Goal: Information Seeking & Learning: Learn about a topic

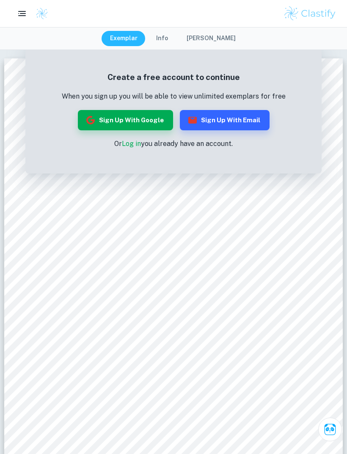
click at [171, 41] on button "Info" at bounding box center [162, 38] width 29 height 15
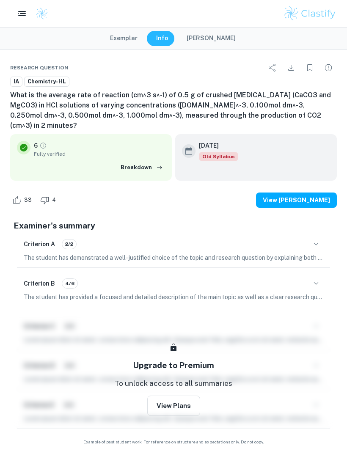
click at [134, 38] on button "Exemplar" at bounding box center [124, 38] width 44 height 15
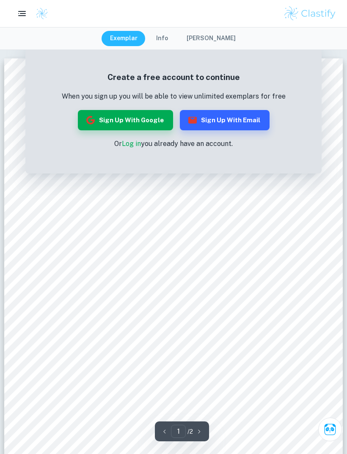
click at [130, 143] on link "Log in" at bounding box center [131, 144] width 19 height 8
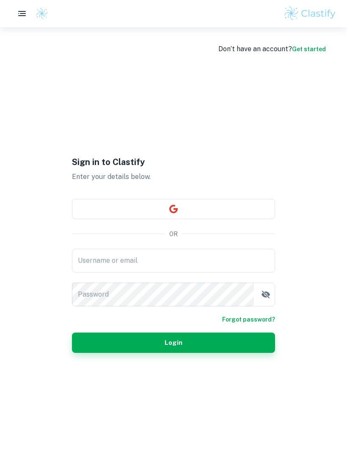
click at [174, 271] on input "Username or email" at bounding box center [173, 261] width 203 height 24
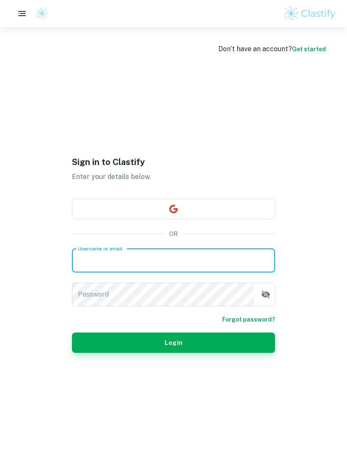
type input "hanna.moczkowska123@gmail.com"
click at [173, 353] on button "Login" at bounding box center [173, 342] width 203 height 20
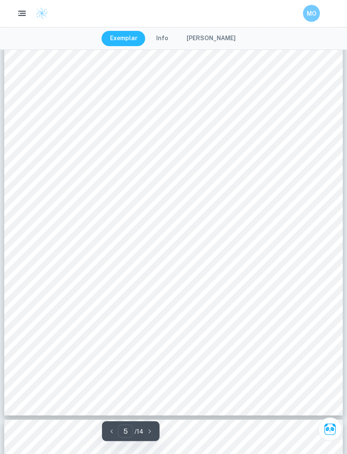
scroll to position [2159, 0]
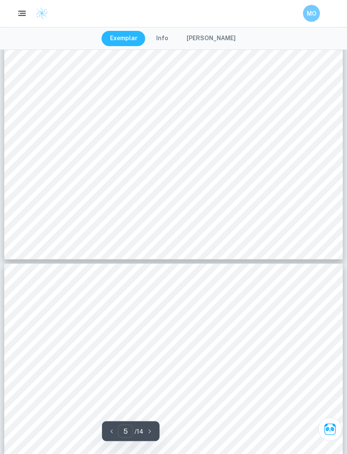
type input "6"
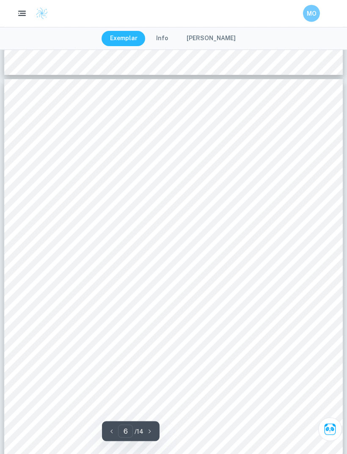
scroll to position [2500, 0]
